Goal: Task Accomplishment & Management: Complete application form

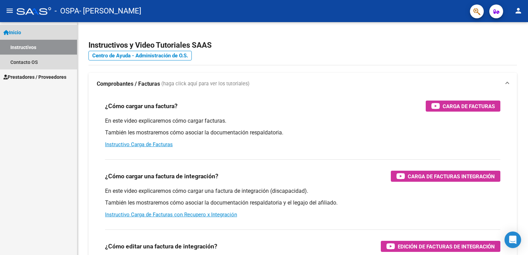
click at [21, 32] on span "Inicio" at bounding box center [12, 33] width 18 height 8
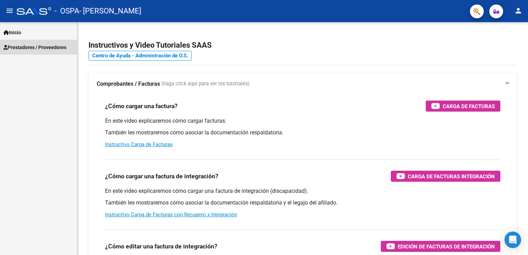
click at [25, 44] on span "Prestadores / Proveedores" at bounding box center [34, 48] width 63 height 8
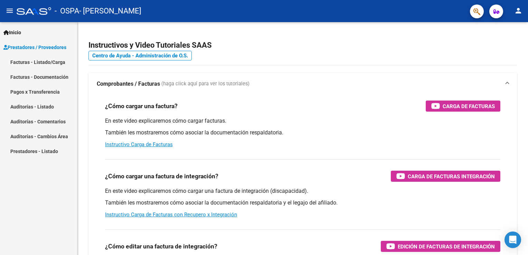
click at [29, 61] on link "Facturas - Listado/Carga" at bounding box center [38, 62] width 77 height 15
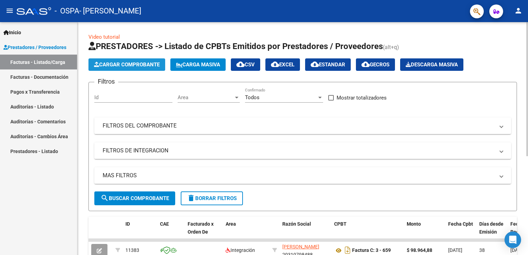
click at [118, 65] on span "Cargar Comprobante" at bounding box center [127, 65] width 66 height 6
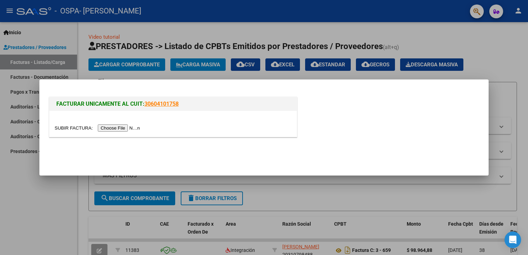
click at [120, 128] on input "file" at bounding box center [98, 127] width 87 height 7
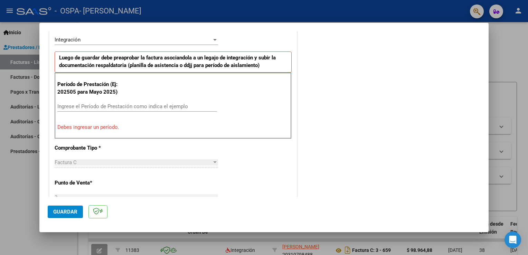
scroll to position [156, 0]
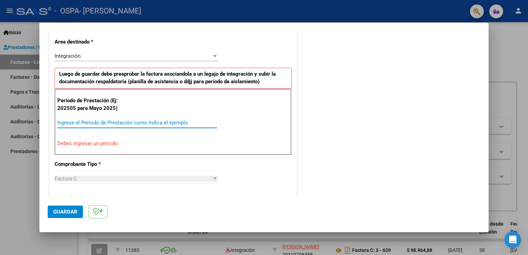
click at [72, 122] on input "Ingrese el Período de Prestación como indica el ejemplo" at bounding box center [137, 123] width 160 height 6
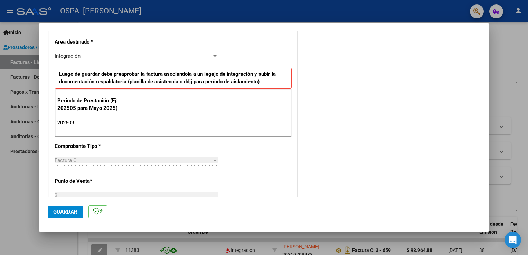
type input "202509"
click at [59, 212] on span "Guardar" at bounding box center [65, 212] width 24 height 6
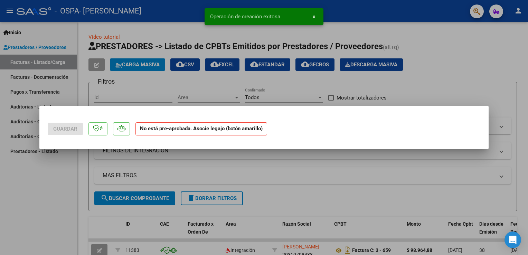
scroll to position [0, 0]
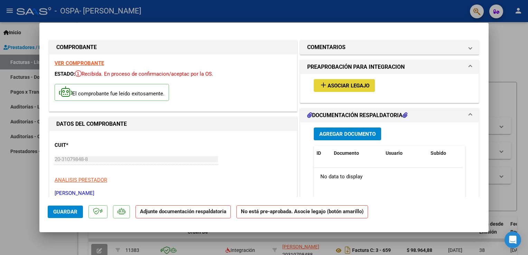
click at [323, 88] on mat-icon "add" at bounding box center [324, 85] width 8 height 8
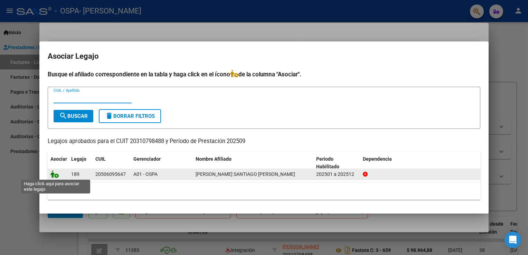
click at [56, 176] on icon at bounding box center [54, 174] width 8 height 8
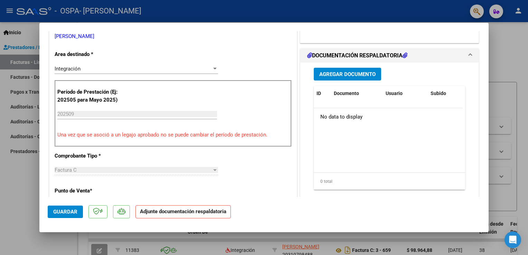
scroll to position [151, 0]
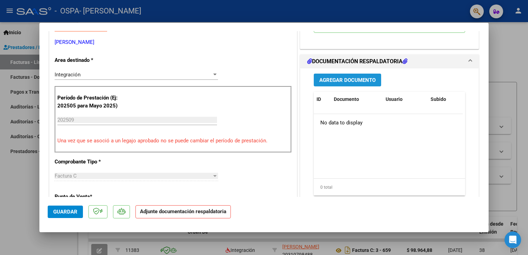
click at [366, 77] on span "Agregar Documento" at bounding box center [348, 80] width 56 height 6
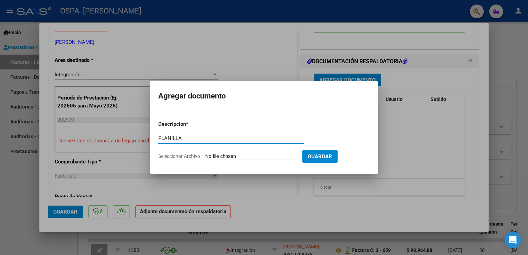
type input "PLANILLA"
click at [214, 158] on input "Seleccionar Archivo" at bounding box center [251, 157] width 92 height 7
type input "C:\fakepath\PLANILLA ASISTENCIA SEPTIEMBRE.pdf"
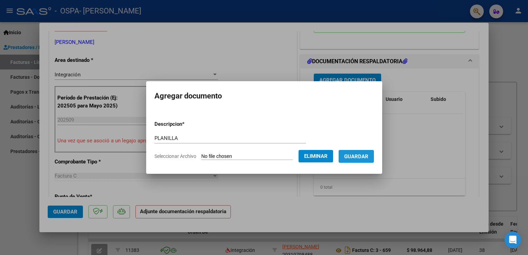
click at [369, 157] on span "Guardar" at bounding box center [356, 157] width 24 height 6
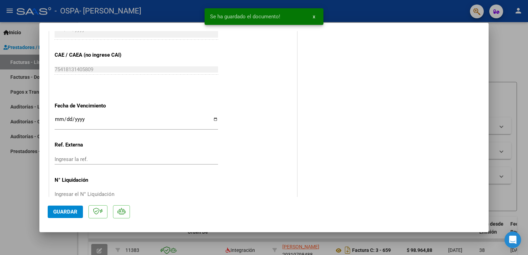
scroll to position [452, 0]
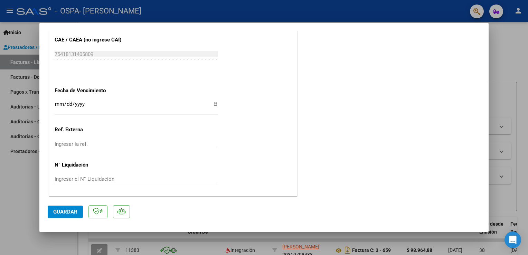
click at [72, 213] on span "Guardar" at bounding box center [65, 212] width 24 height 6
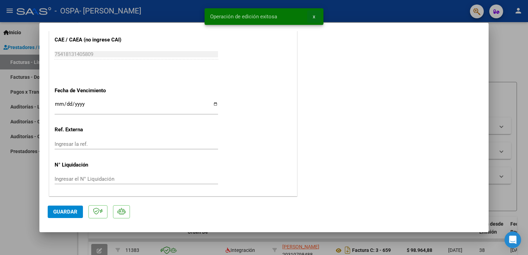
click at [315, 15] on button "x" at bounding box center [313, 16] width 13 height 12
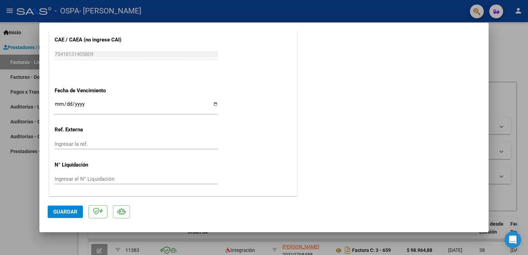
click at [521, 44] on div at bounding box center [264, 127] width 528 height 255
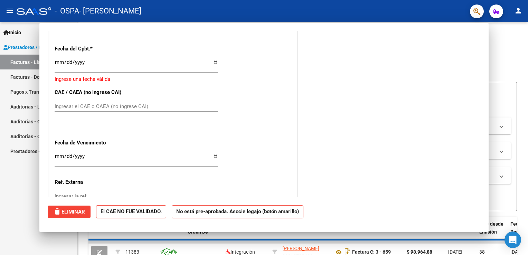
scroll to position [0, 0]
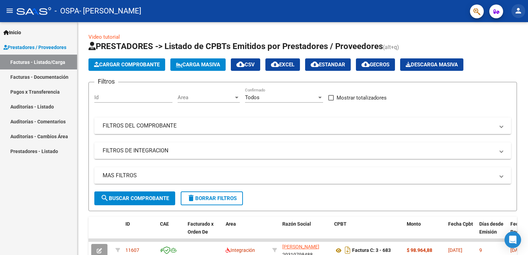
click at [520, 9] on mat-icon "person" at bounding box center [519, 11] width 8 height 8
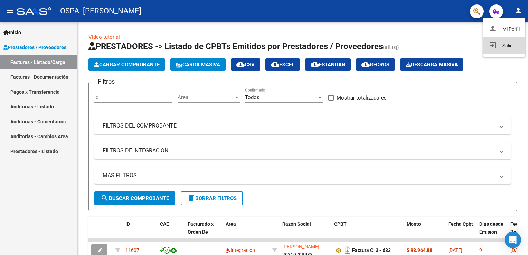
click at [514, 45] on button "exit_to_app Salir" at bounding box center [504, 45] width 42 height 17
